Goal: Task Accomplishment & Management: Use online tool/utility

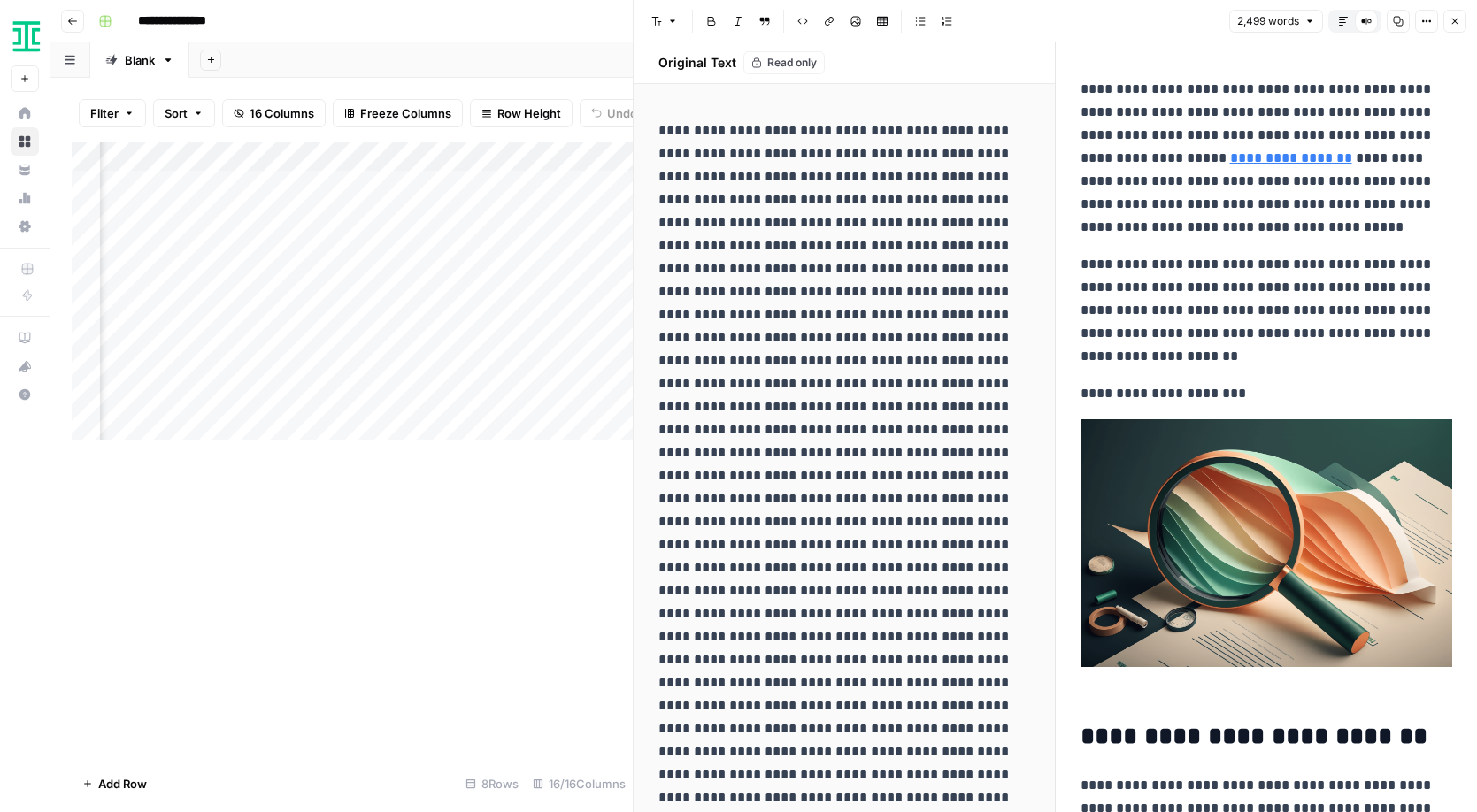
scroll to position [5271, 0]
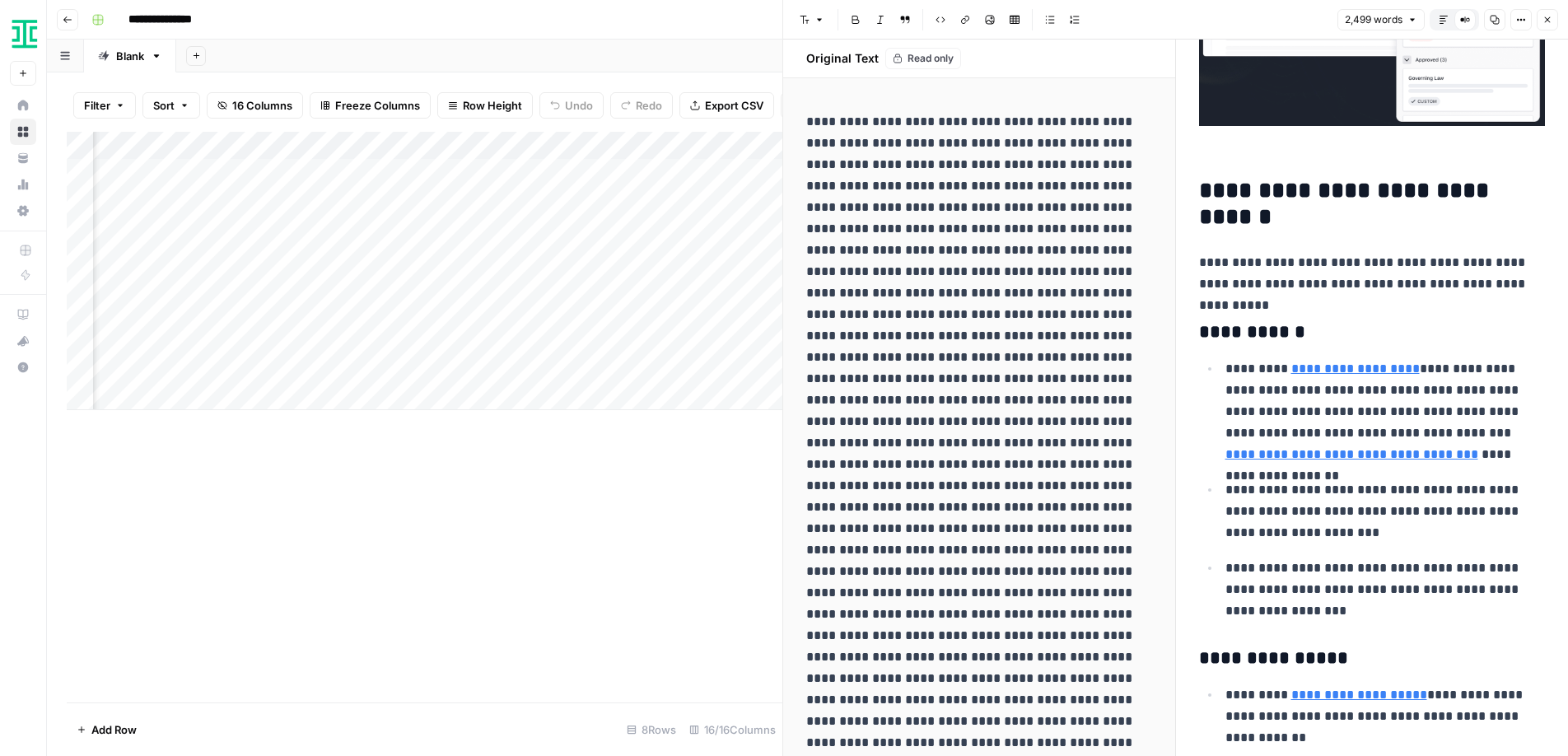
click at [1374, 27] on button "Close" at bounding box center [1547, 19] width 21 height 21
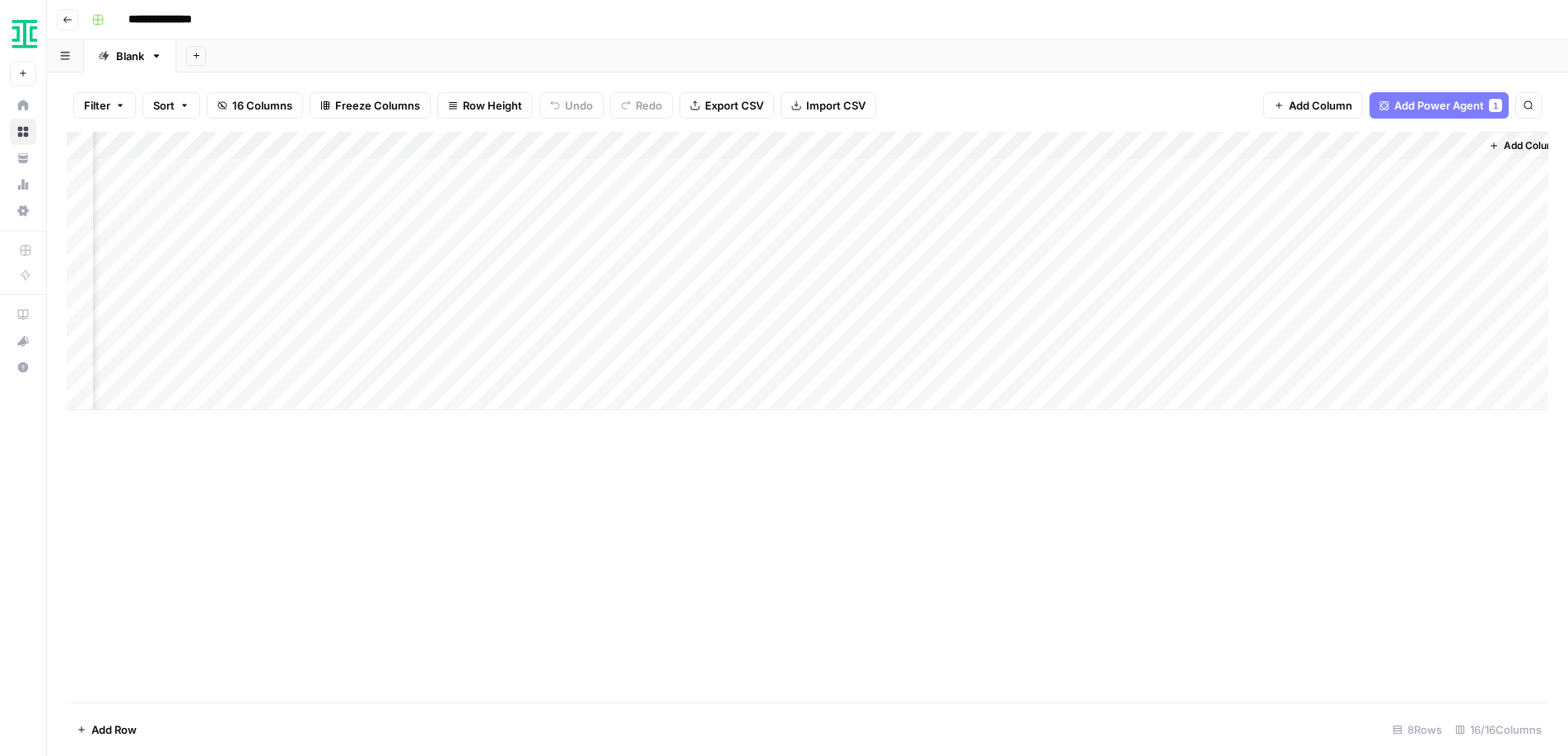
scroll to position [0, 1265]
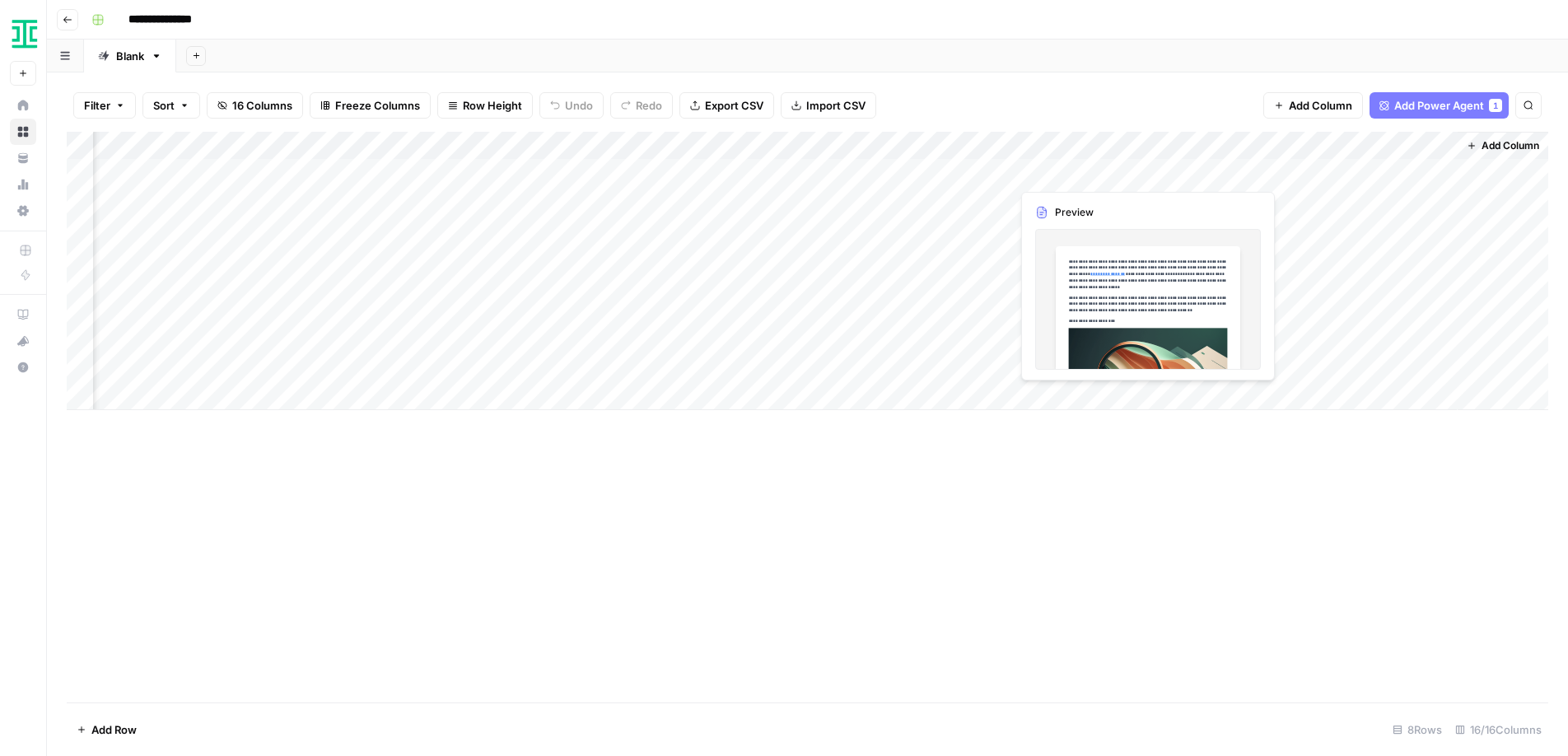
click at [1078, 196] on div "Add Column" at bounding box center [807, 271] width 1481 height 279
click at [1074, 163] on div "Add Column" at bounding box center [807, 271] width 1481 height 279
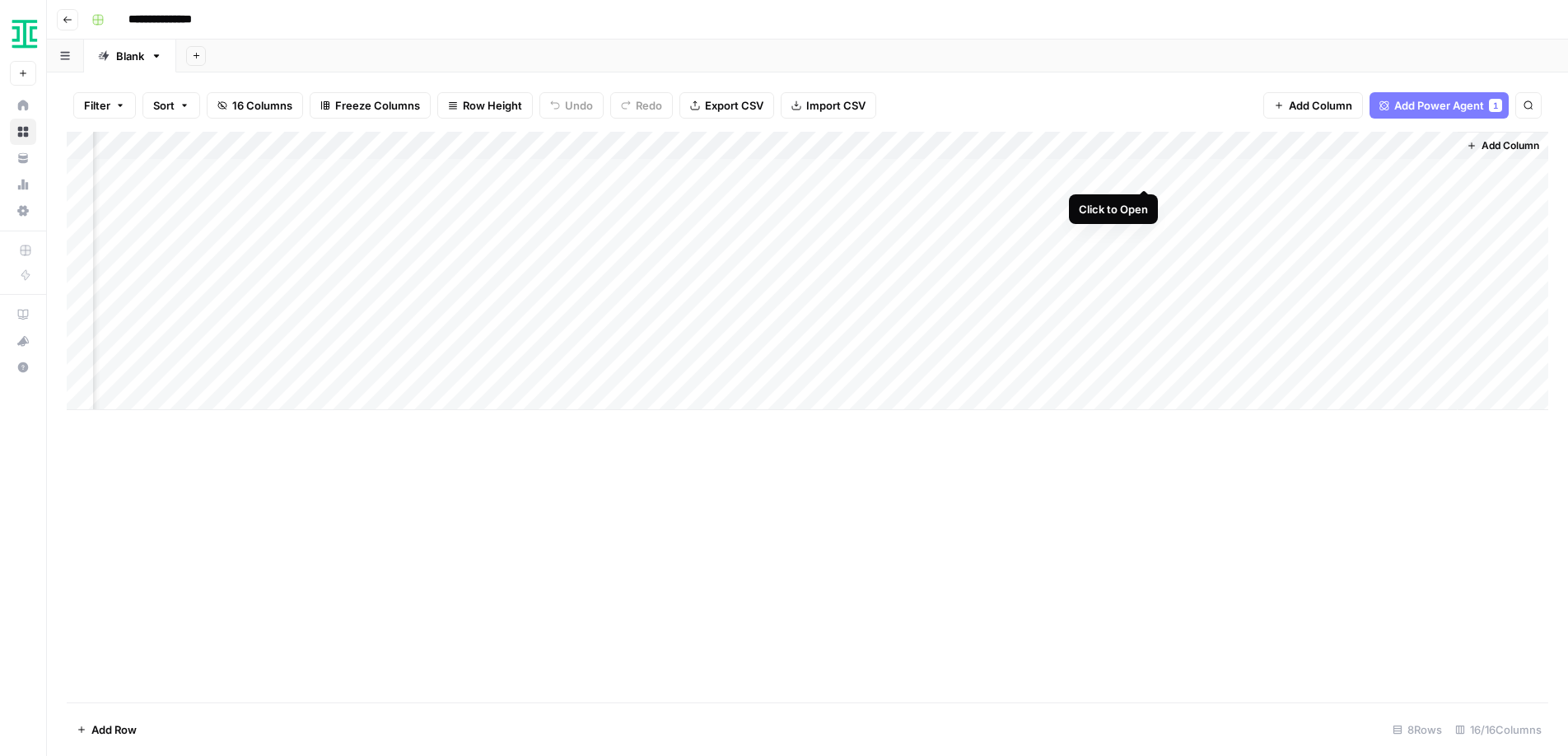
click at [1146, 171] on div "Add Column" at bounding box center [807, 271] width 1481 height 279
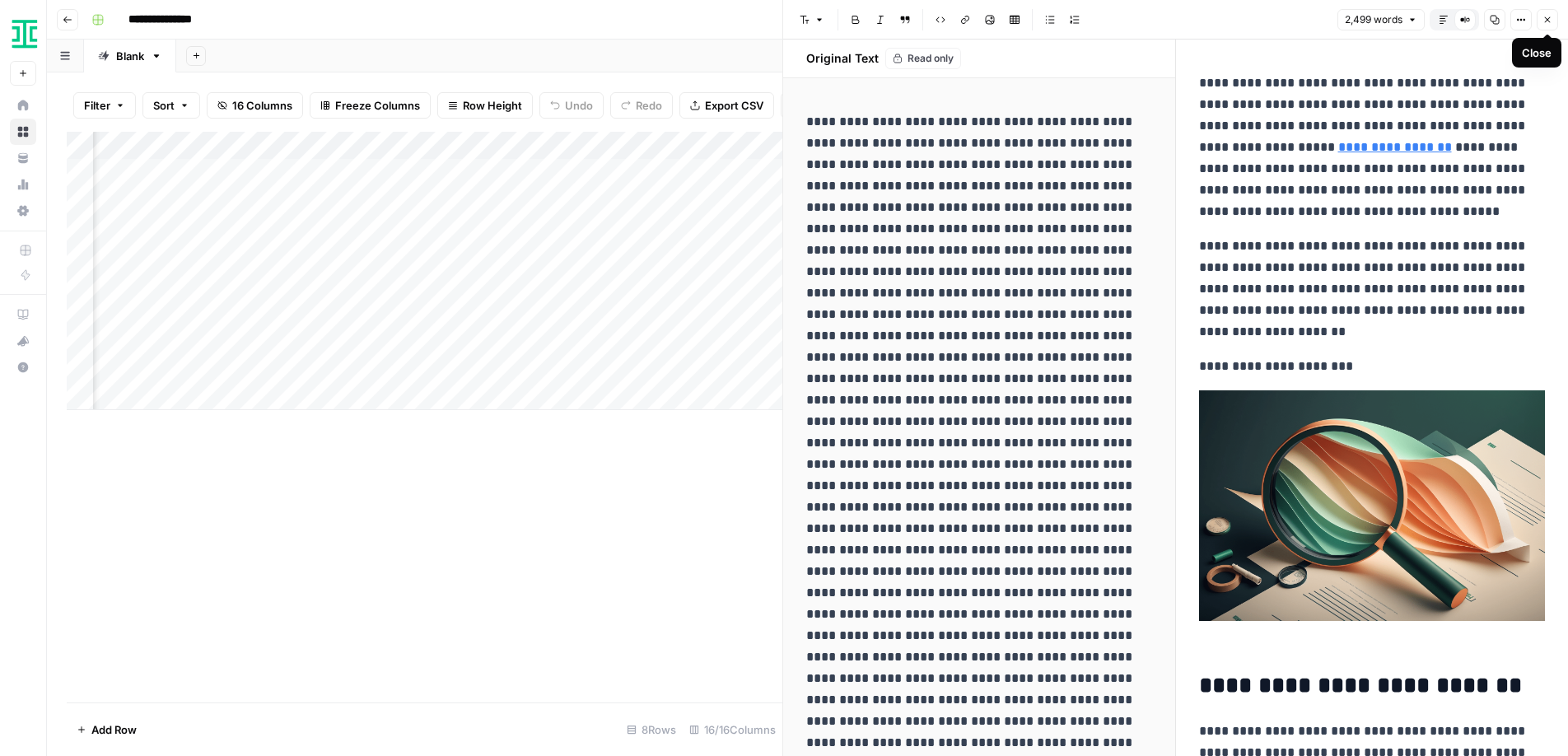
click at [1374, 19] on icon "button" at bounding box center [1548, 20] width 5 height 5
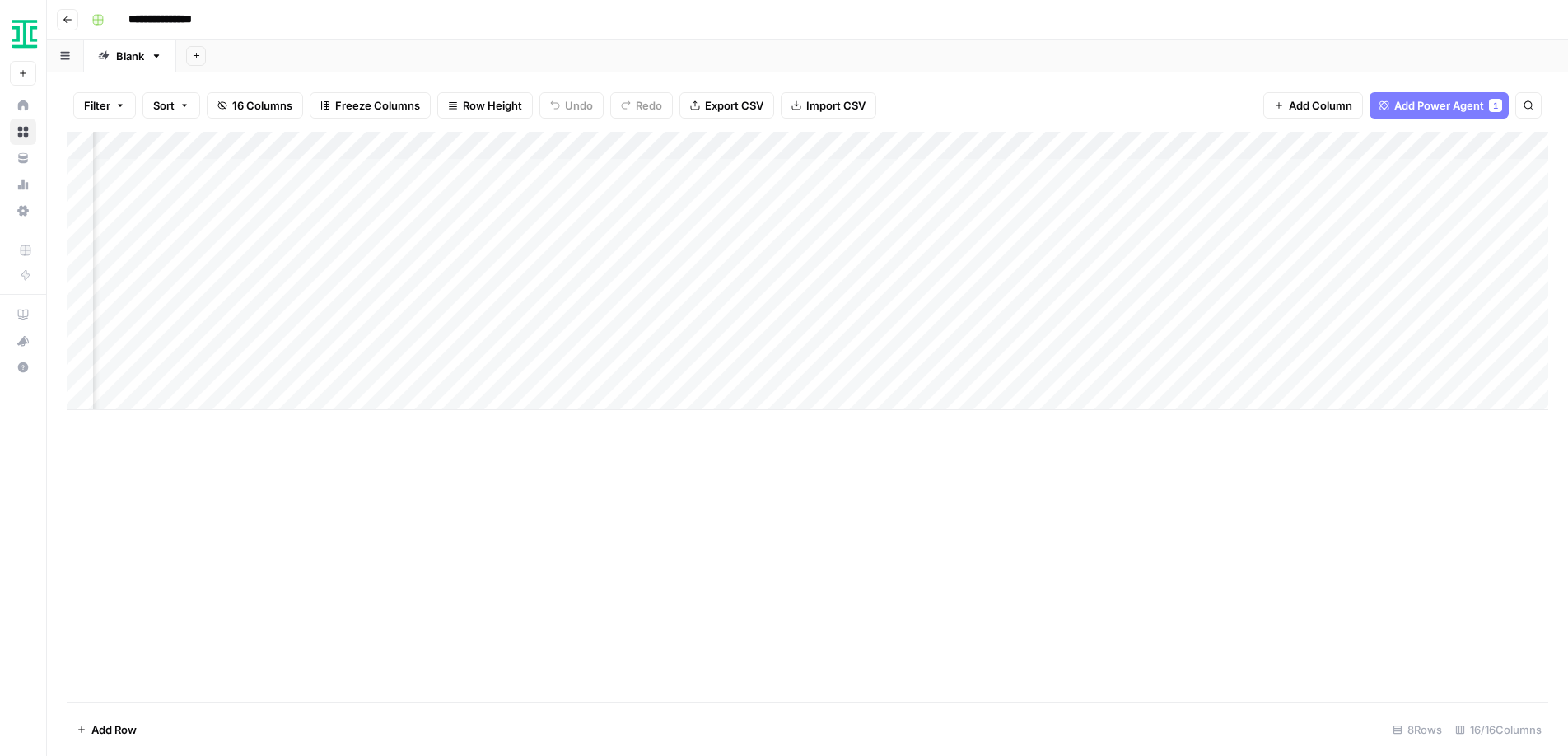
scroll to position [0, 827]
click at [1113, 174] on div "Add Column" at bounding box center [807, 271] width 1481 height 279
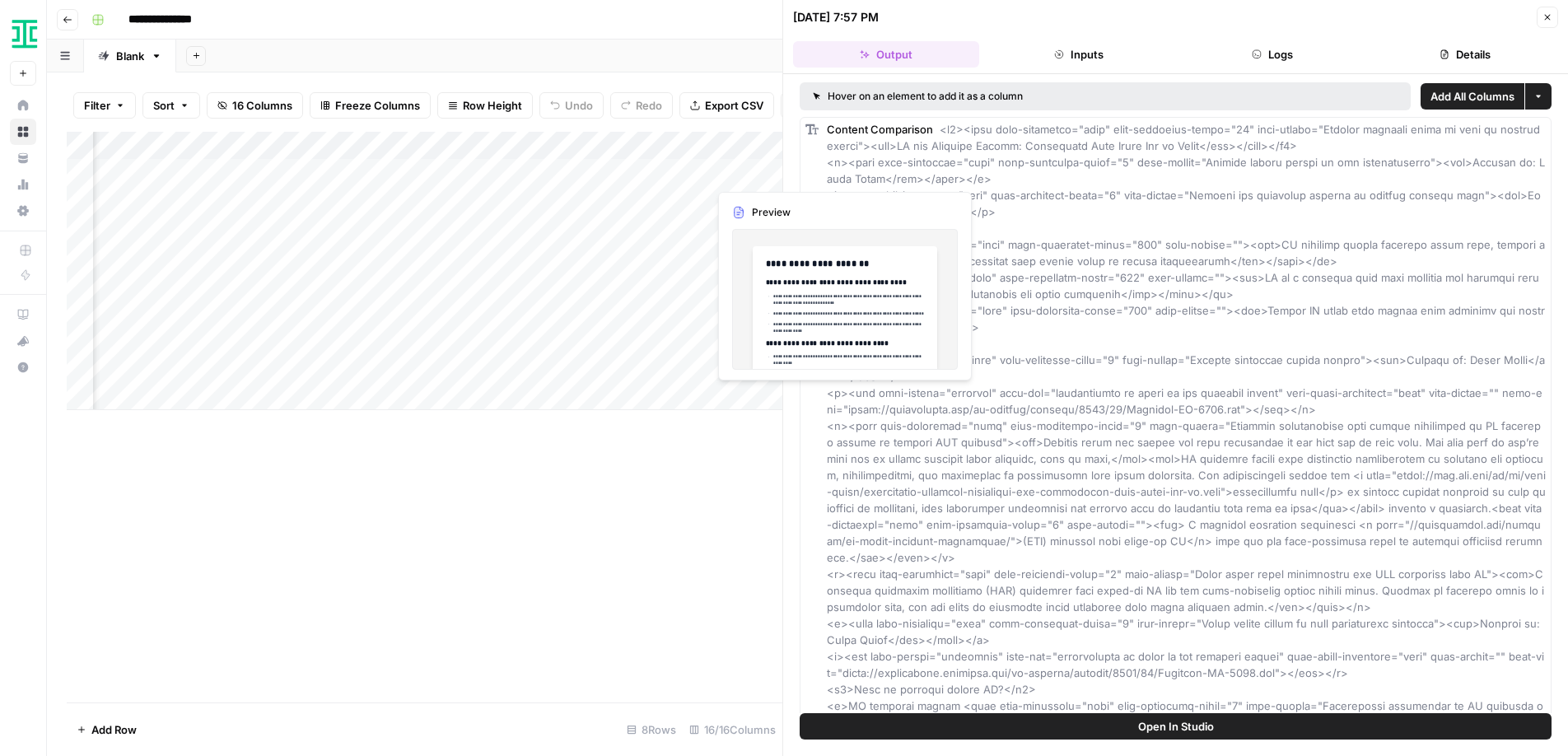
click at [730, 170] on div "Add Column" at bounding box center [424, 271] width 715 height 279
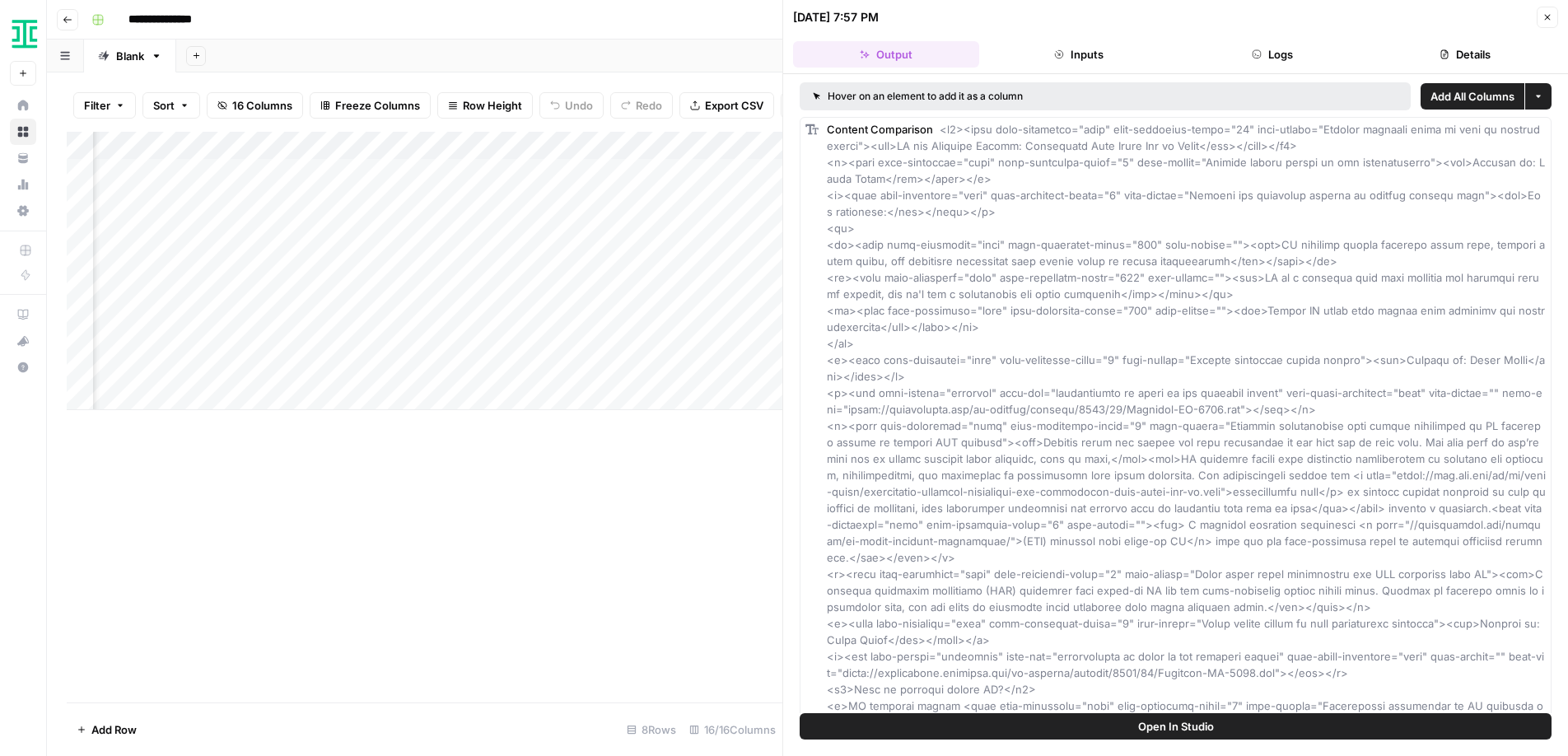
click at [1374, 19] on icon "button" at bounding box center [1548, 17] width 5 height 5
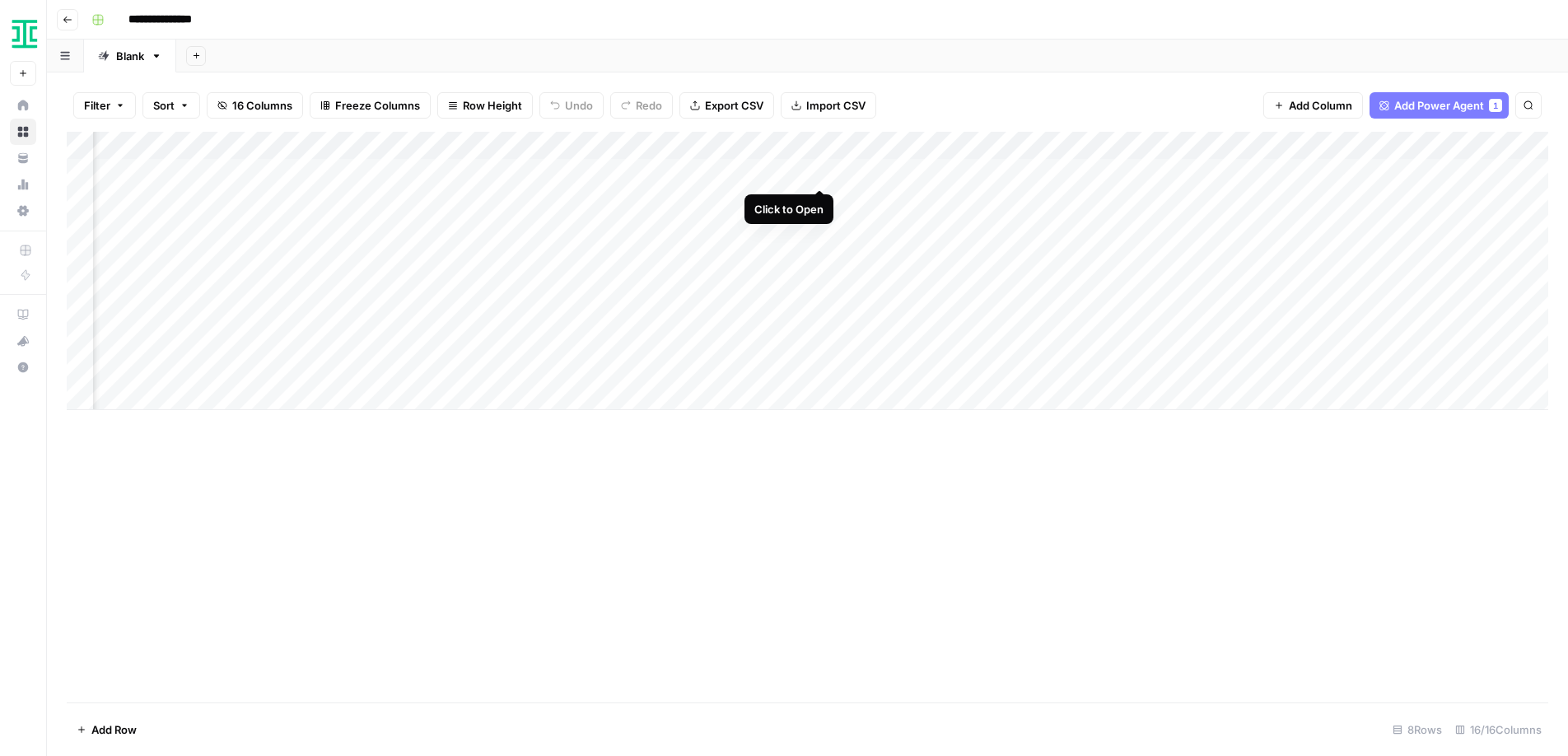
click at [822, 174] on div "Add Column" at bounding box center [807, 271] width 1481 height 279
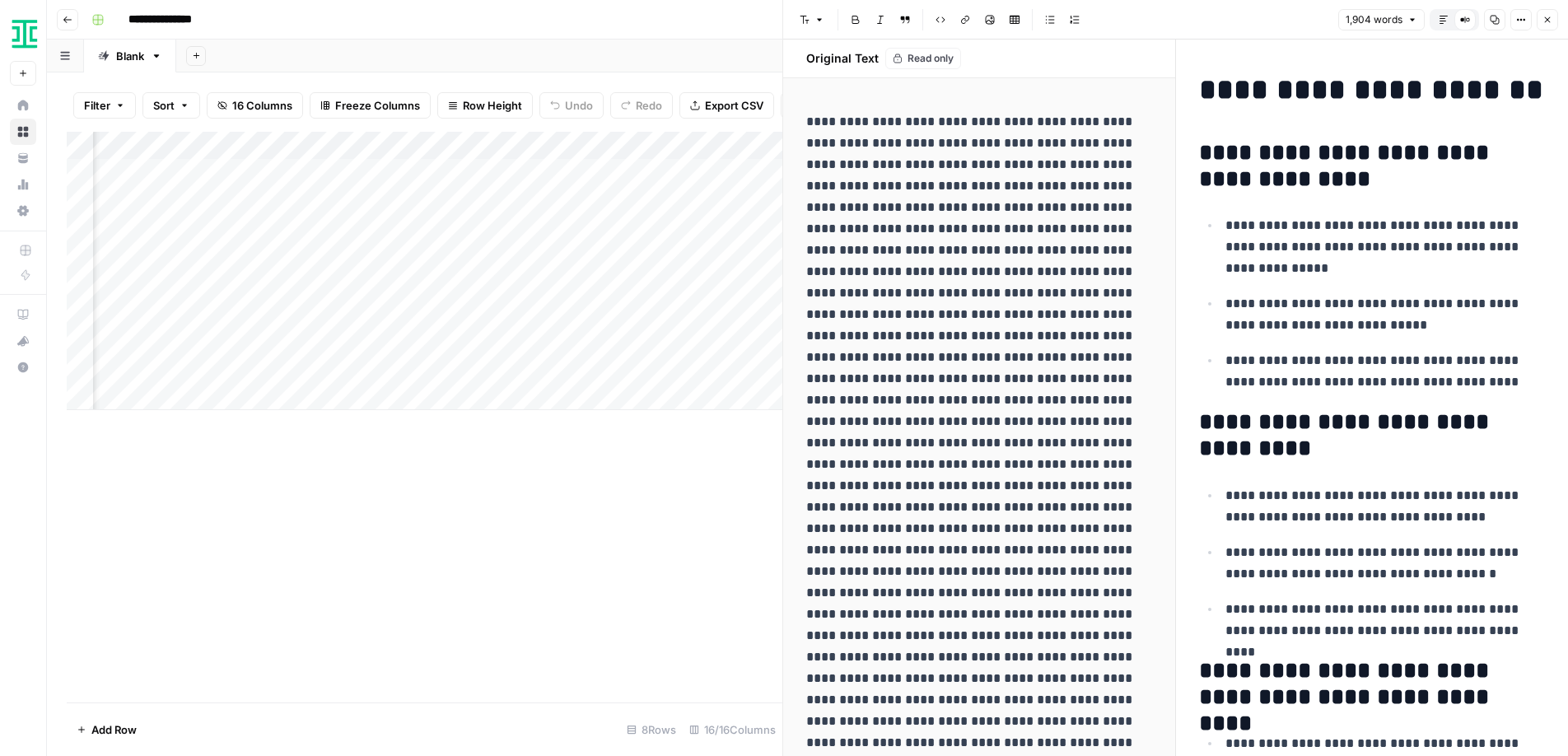
click at [1374, 24] on icon "button" at bounding box center [1547, 19] width 10 height 10
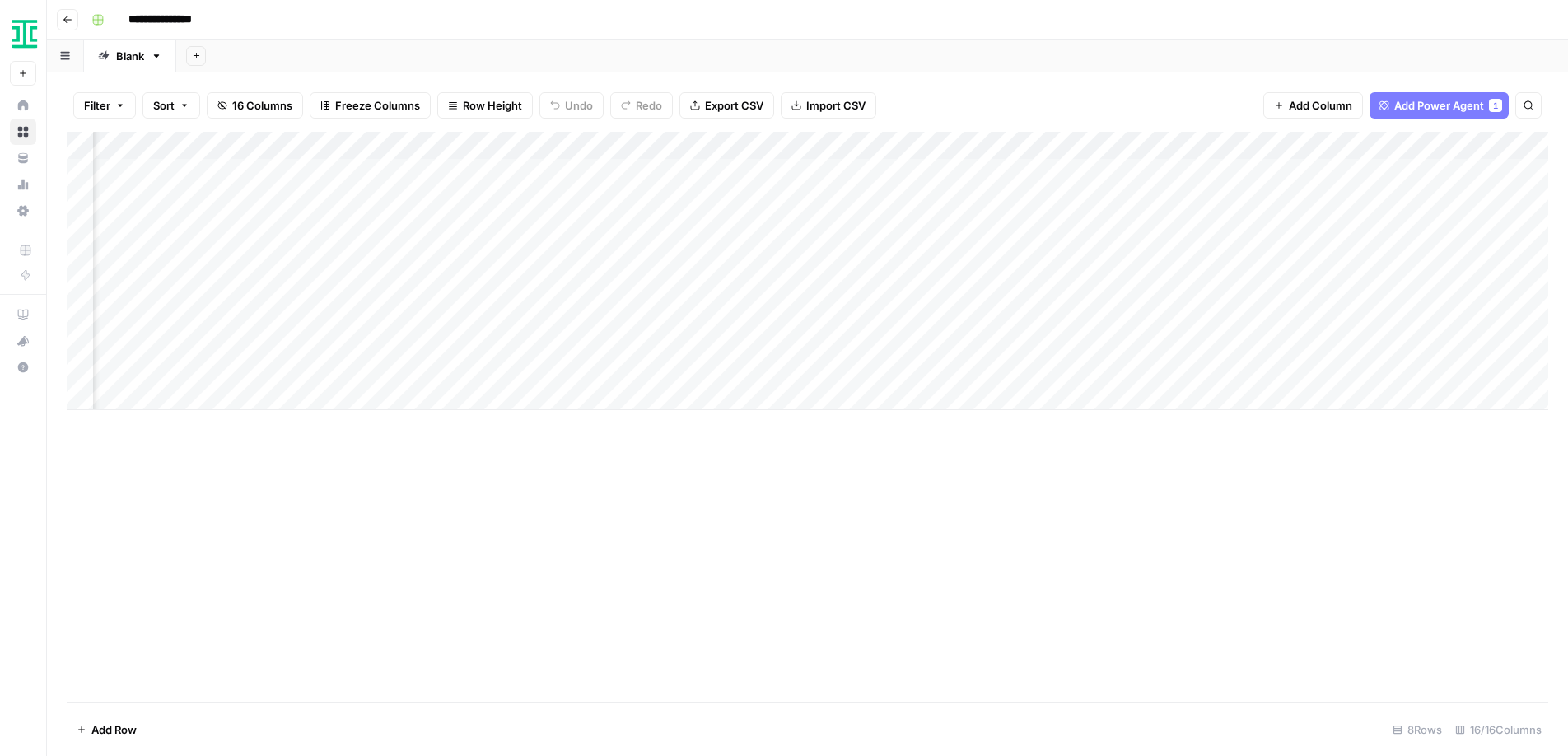
scroll to position [0, 108]
click at [650, 170] on div "Add Column" at bounding box center [807, 271] width 1481 height 279
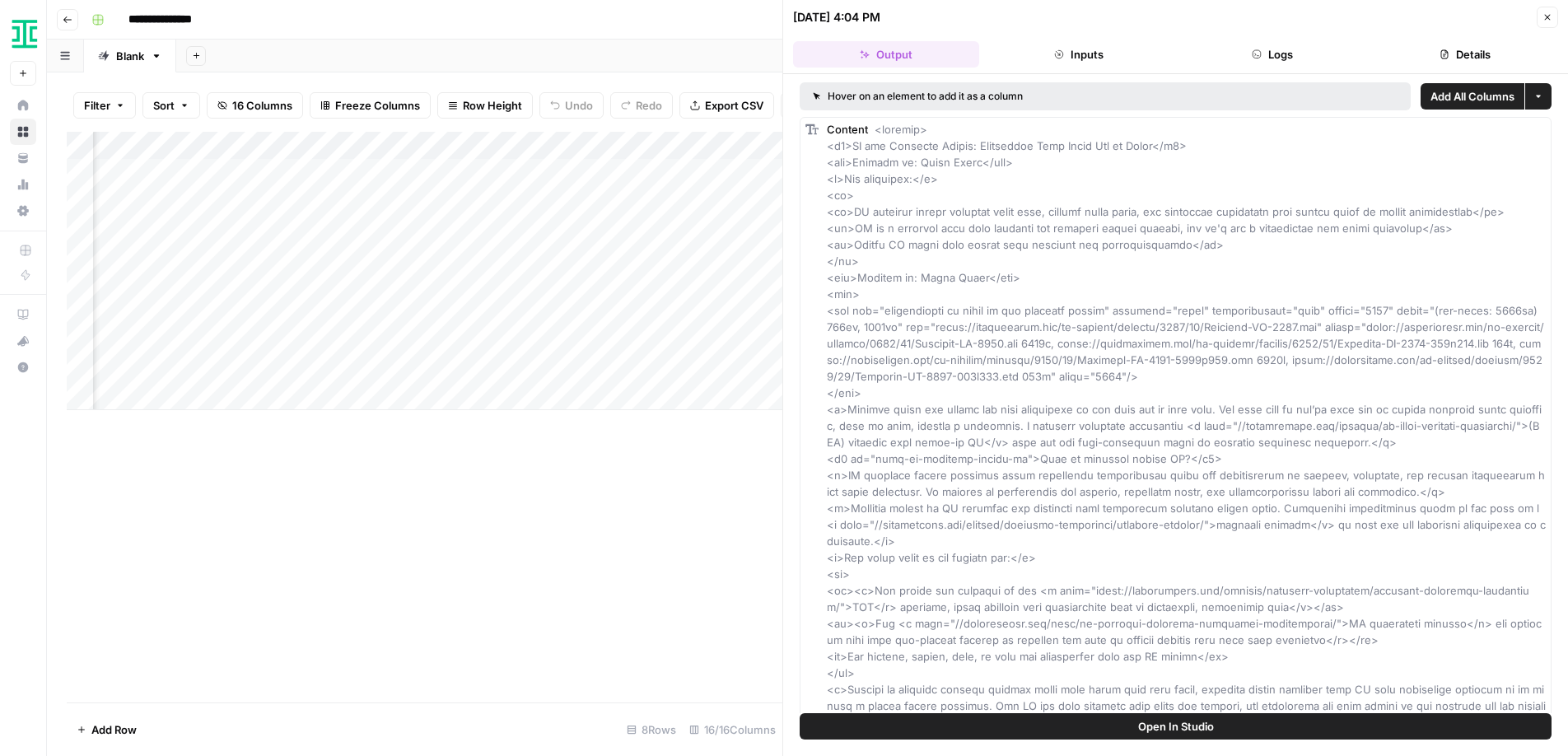
scroll to position [0, 201]
click at [681, 171] on div "Add Column" at bounding box center [424, 271] width 715 height 279
click at [726, 173] on div "Add Column" at bounding box center [424, 271] width 715 height 279
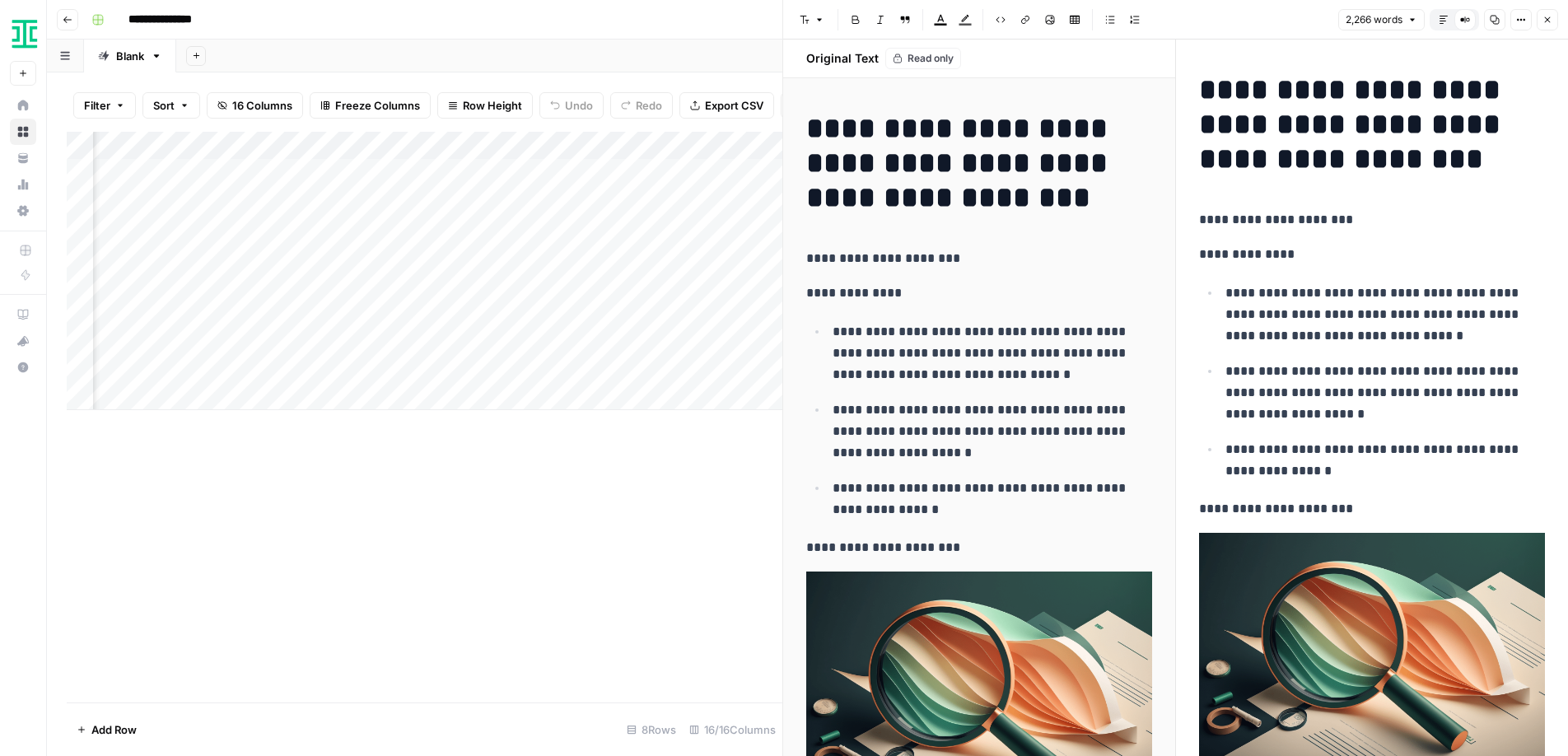
scroll to position [0, 955]
click at [393, 171] on div "Add Column" at bounding box center [424, 271] width 715 height 279
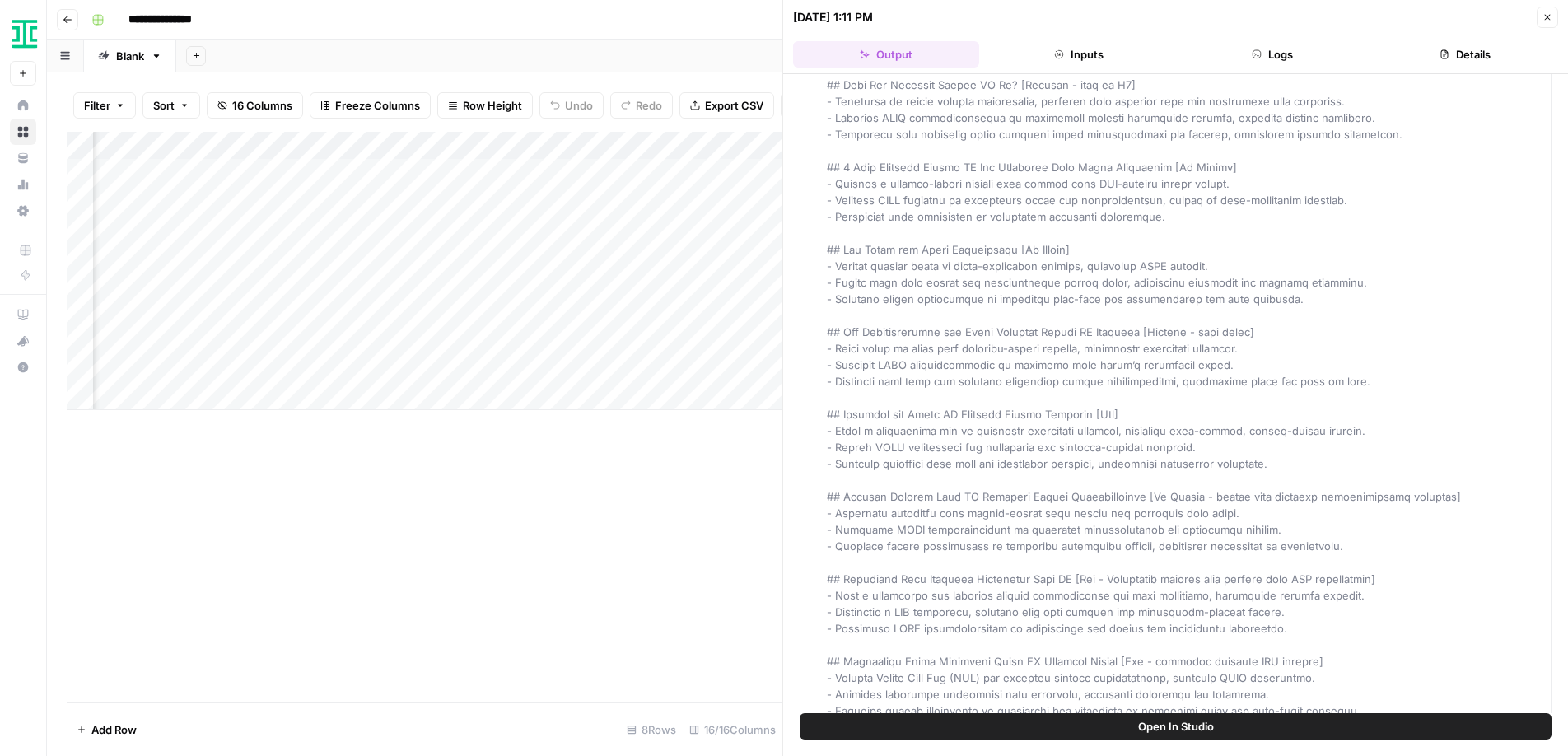
scroll to position [0, 1544]
click at [382, 172] on div "Add Column" at bounding box center [424, 271] width 715 height 279
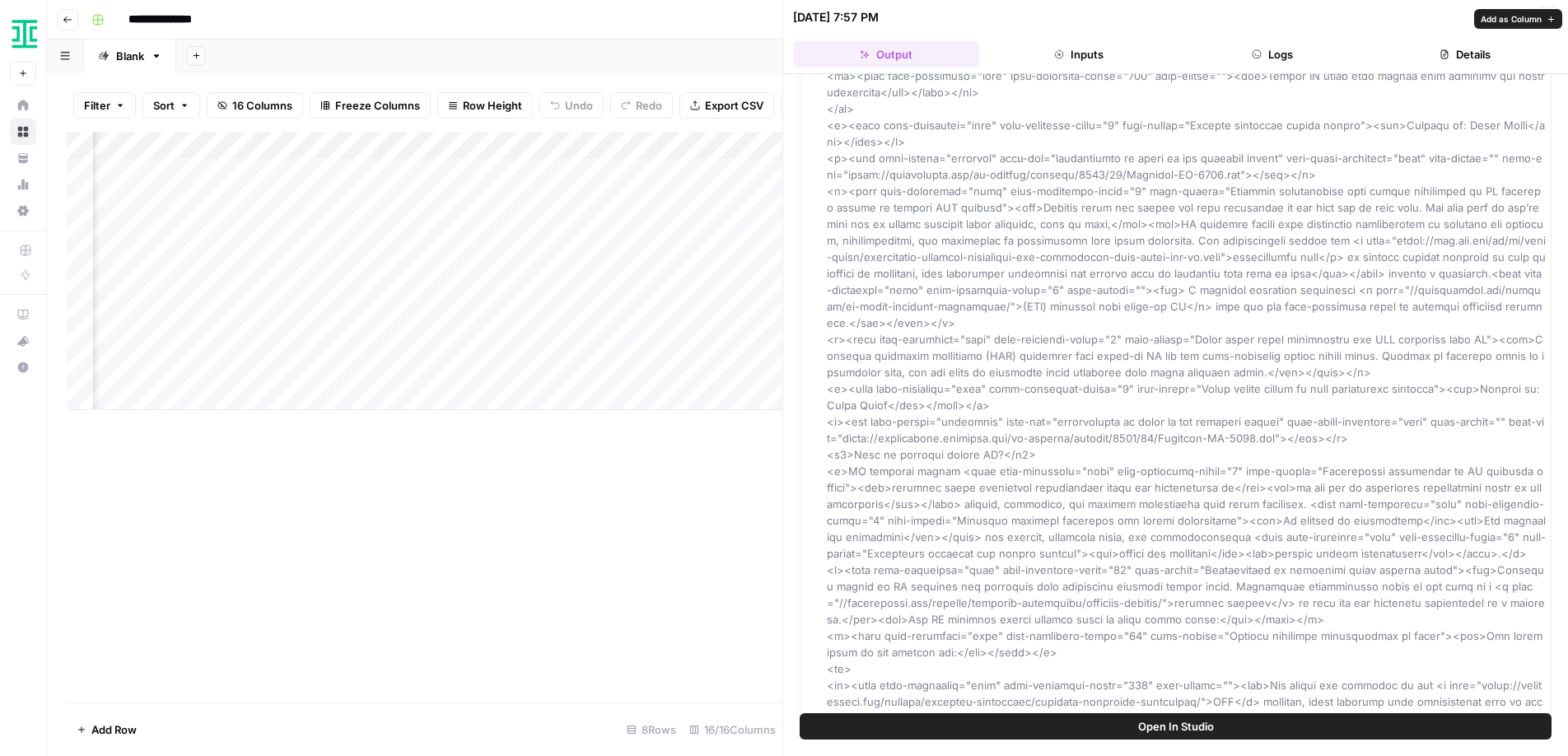
scroll to position [236, 0]
click at [1178, 729] on span "Open In Studio" at bounding box center [1175, 727] width 76 height 16
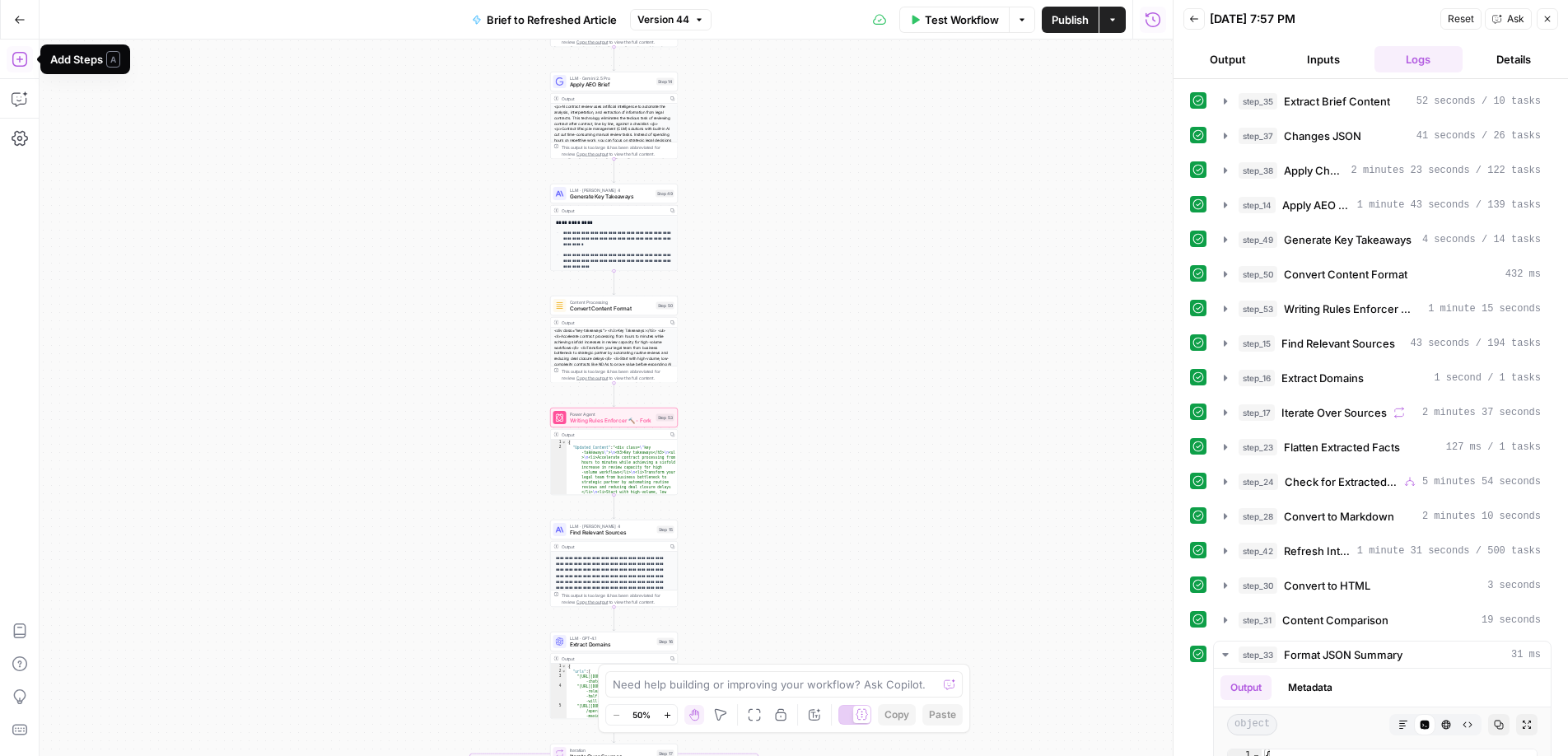
click at [19, 24] on icon "button" at bounding box center [19, 19] width 12 height 12
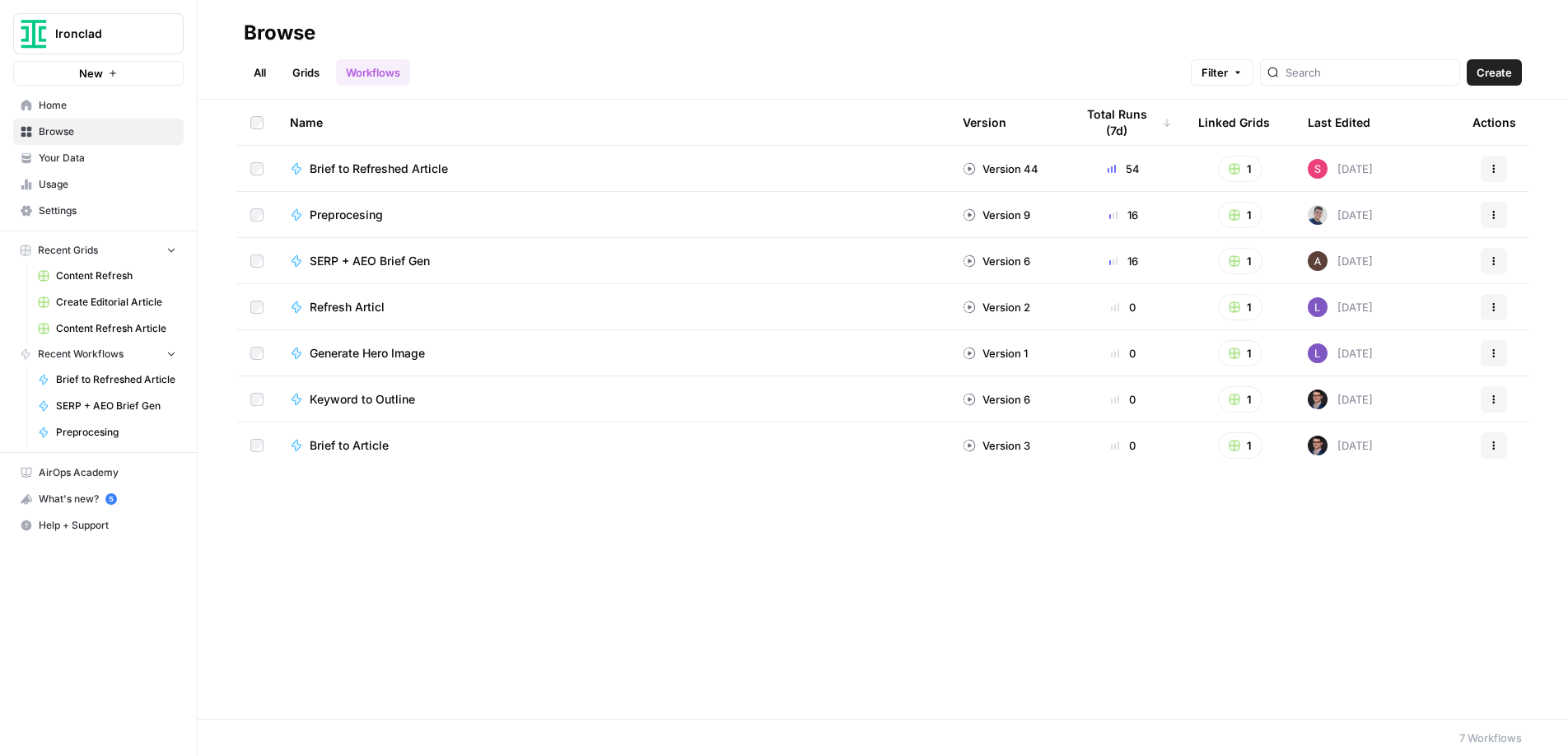
click at [401, 74] on link "Workflows" at bounding box center [373, 72] width 74 height 27
click at [312, 76] on link "Grids" at bounding box center [305, 72] width 47 height 27
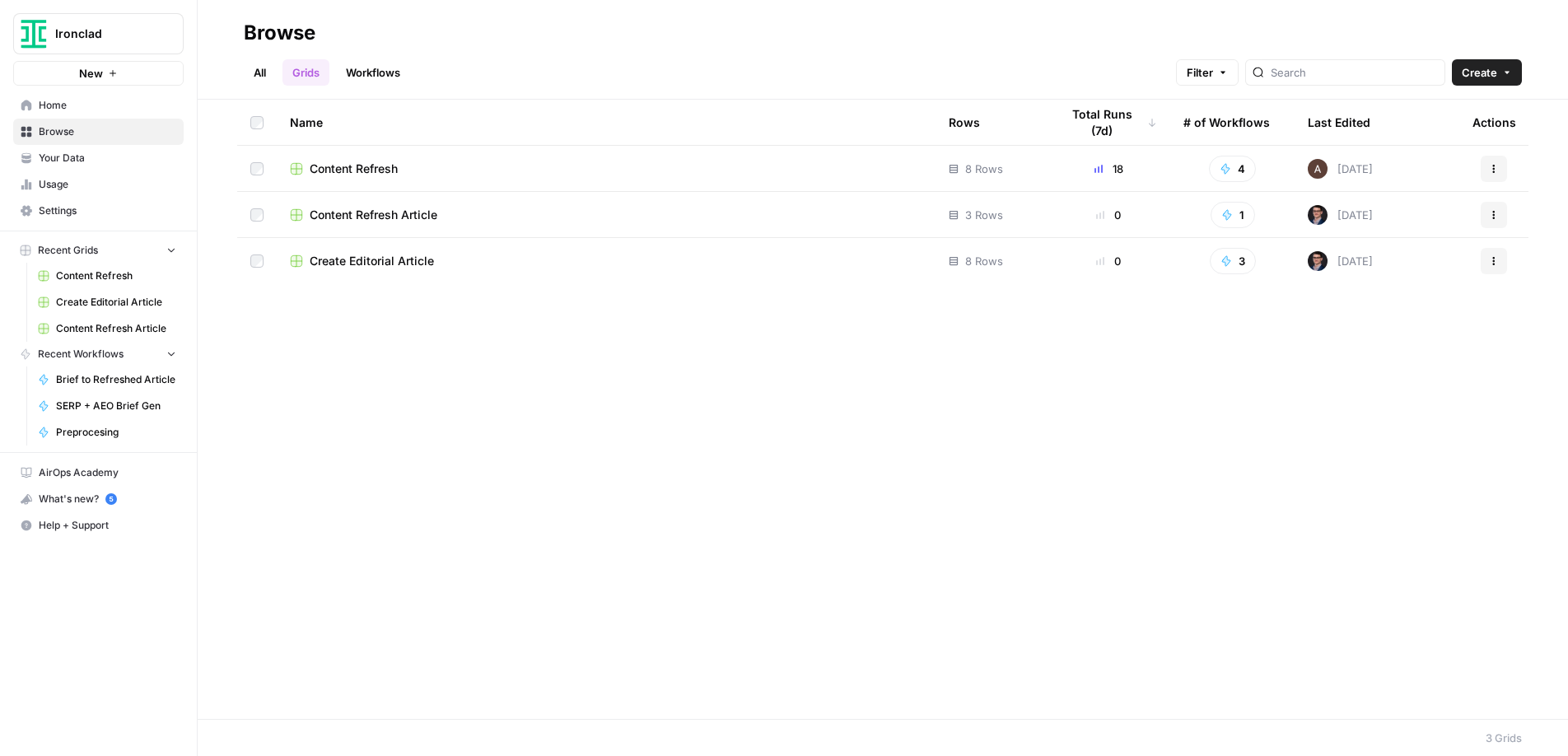
click at [386, 167] on span "Content Refresh" at bounding box center [354, 169] width 88 height 16
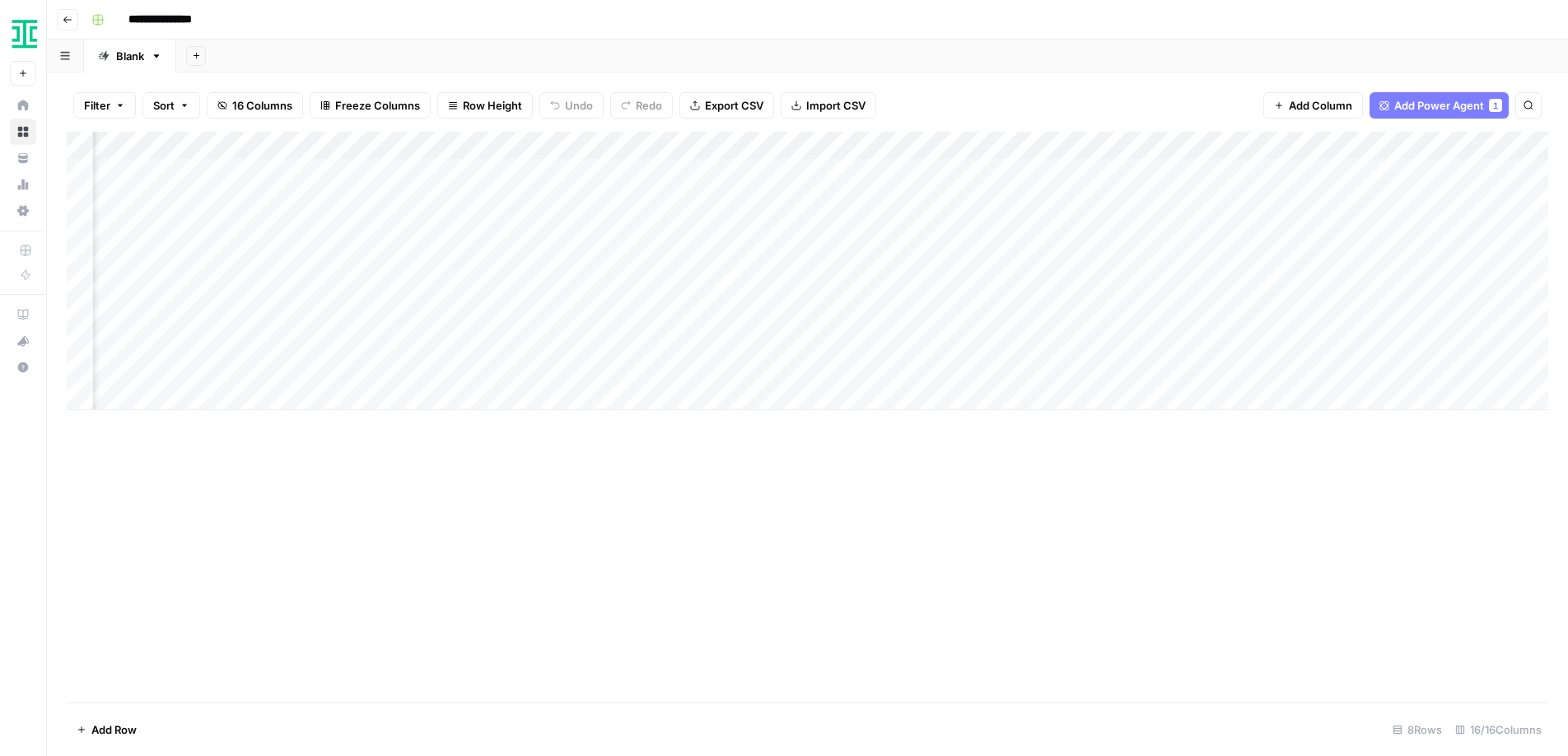
scroll to position [0, 733]
click at [835, 174] on div "Add Column" at bounding box center [807, 271] width 1481 height 279
click at [620, 172] on div "Add Column" at bounding box center [807, 271] width 1481 height 279
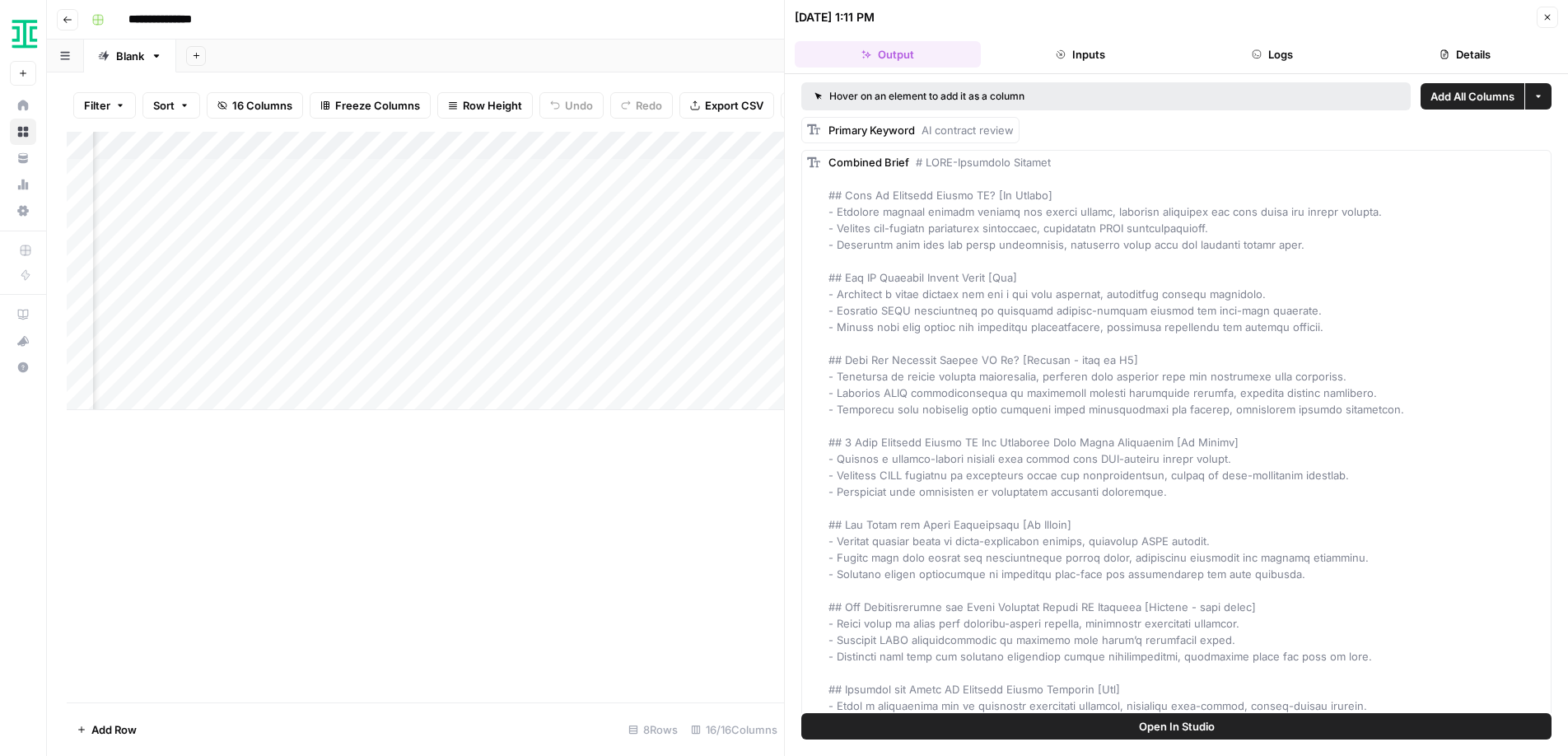
scroll to position [0, 702]
click at [583, 344] on div "Add Column" at bounding box center [425, 271] width 717 height 279
click at [646, 341] on div "Add Column" at bounding box center [425, 271] width 717 height 279
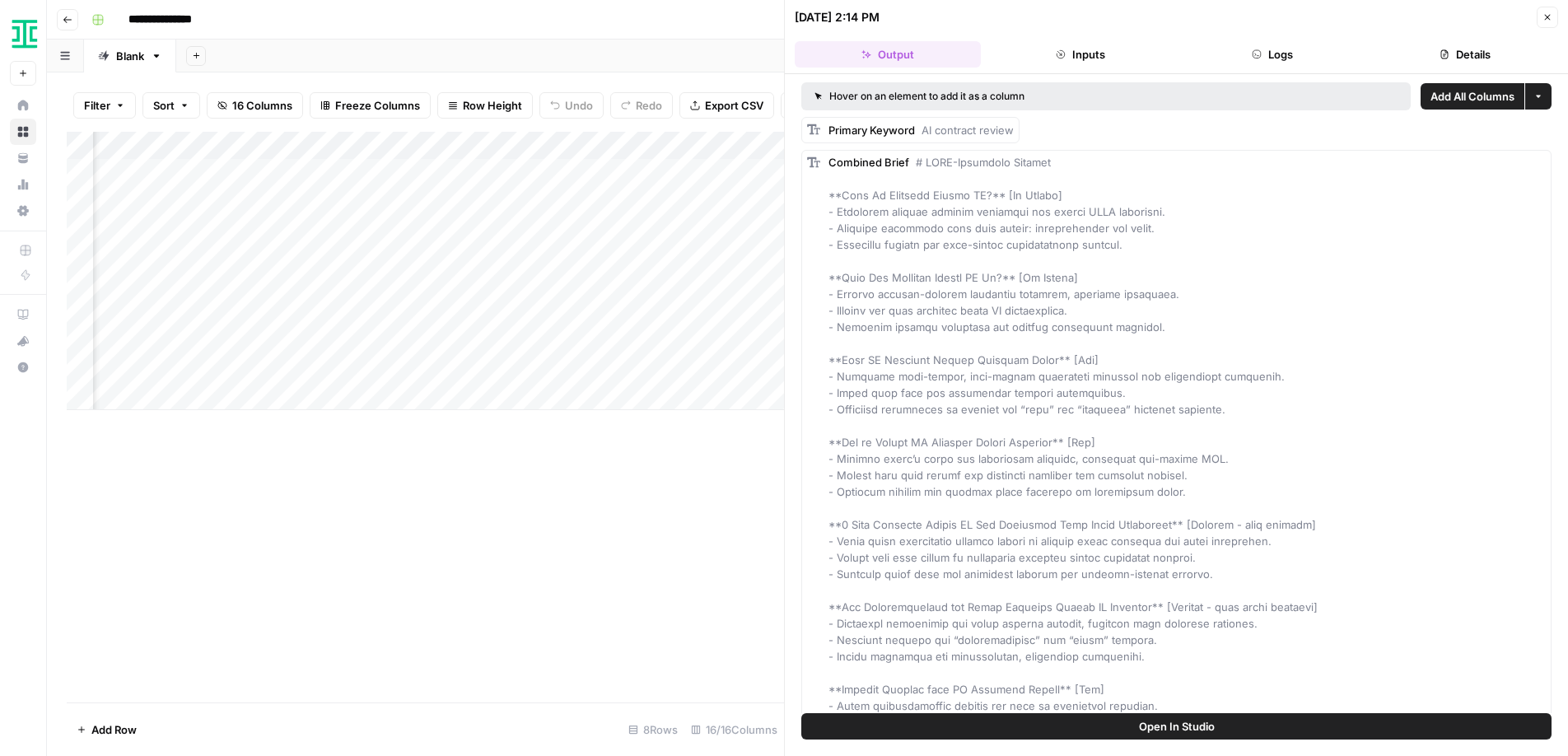
scroll to position [0, 701]
click at [612, 314] on div "Add Column" at bounding box center [425, 271] width 717 height 279
click at [463, 507] on div "Add Column" at bounding box center [425, 417] width 717 height 571
click at [626, 167] on div "Add Column" at bounding box center [425, 271] width 717 height 279
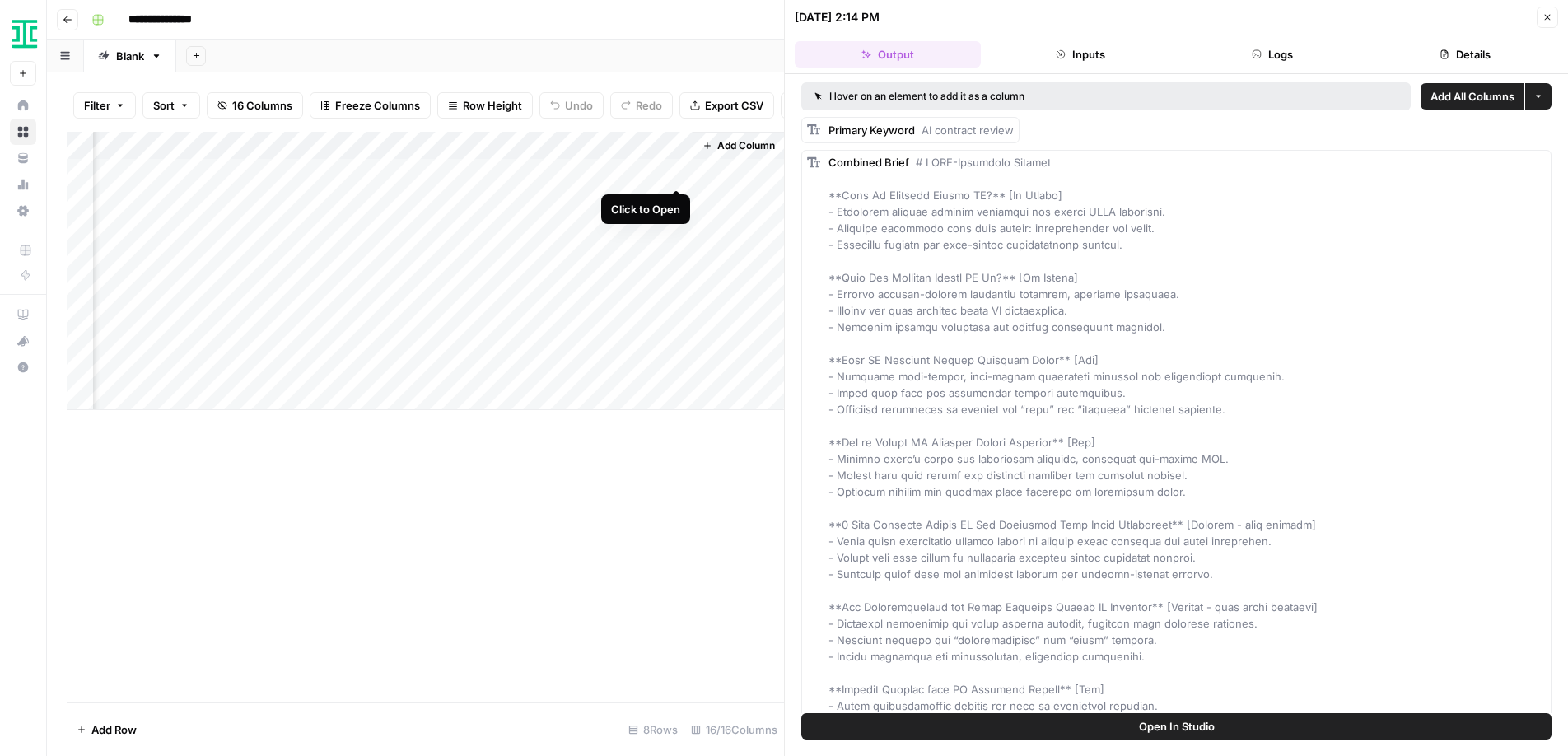
click at [674, 170] on div "Add Column" at bounding box center [425, 271] width 717 height 279
